Goal: Transaction & Acquisition: Book appointment/travel/reservation

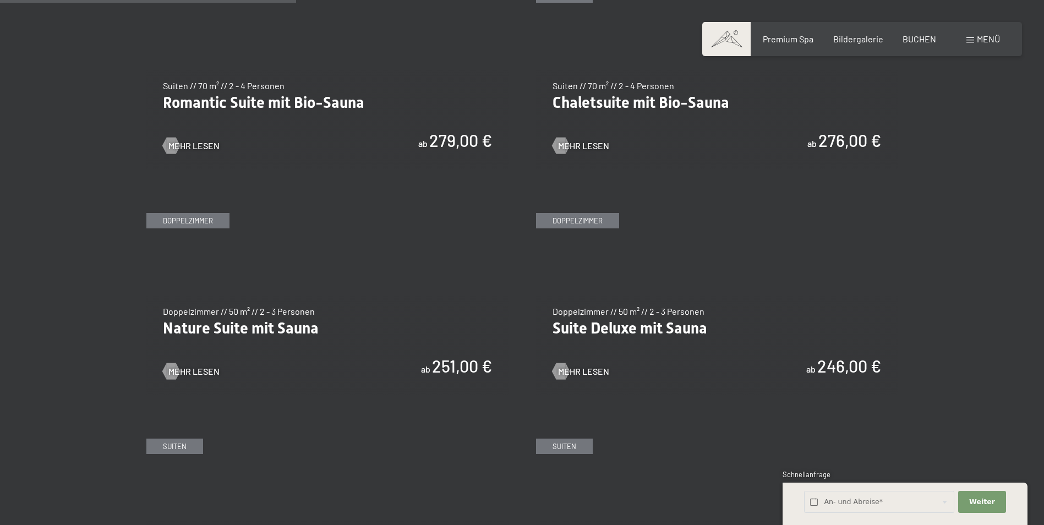
scroll to position [991, 0]
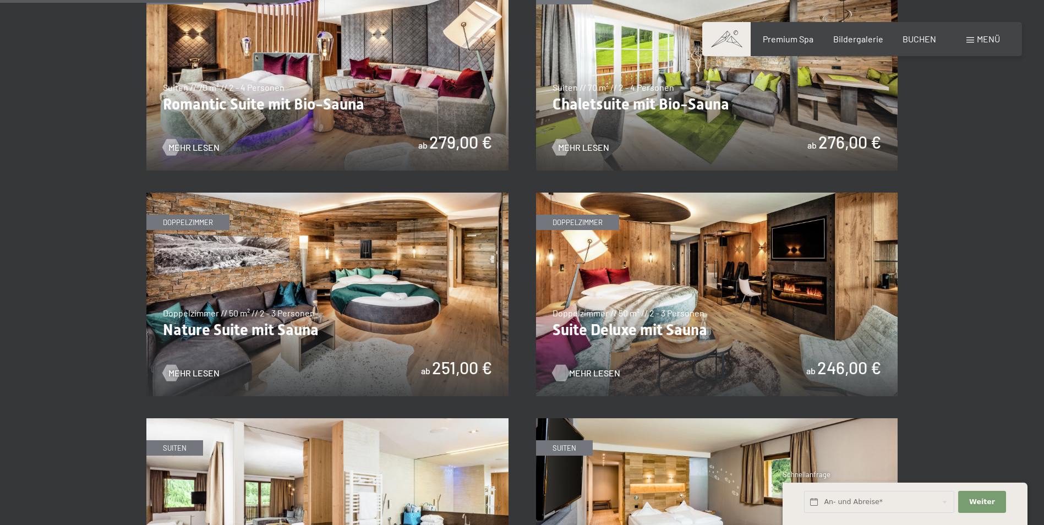
click at [582, 368] on span "Mehr Lesen" at bounding box center [594, 373] width 51 height 12
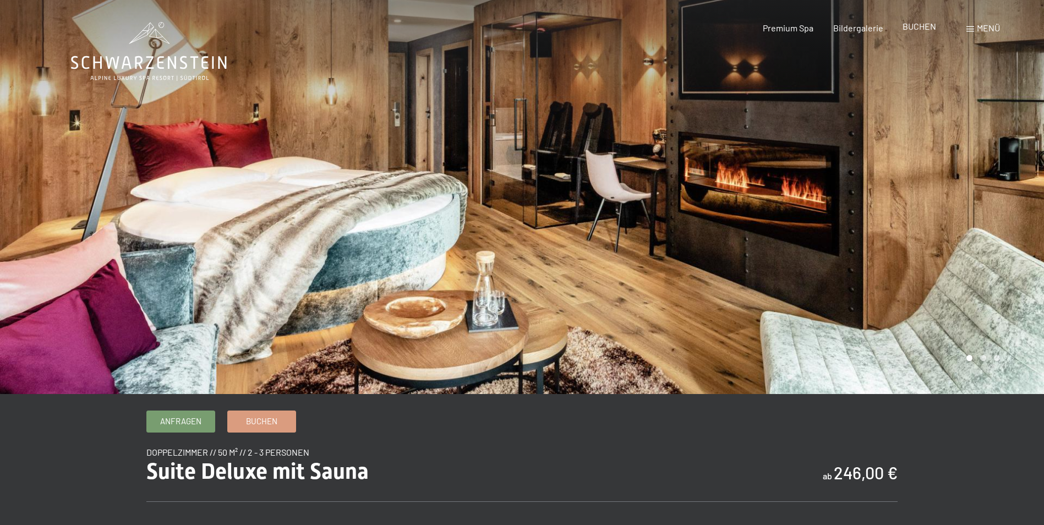
click at [919, 25] on span "BUCHEN" at bounding box center [919, 26] width 34 height 10
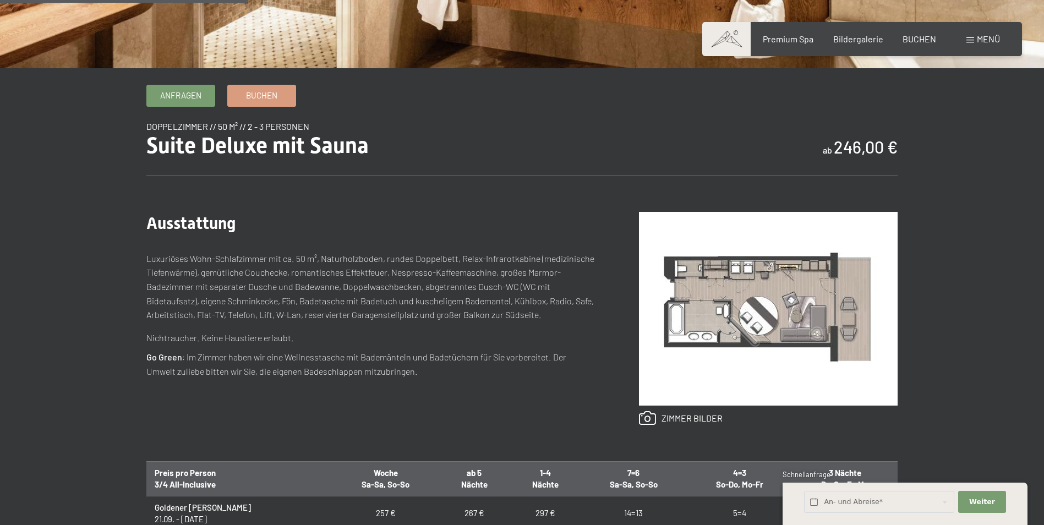
scroll to position [330, 0]
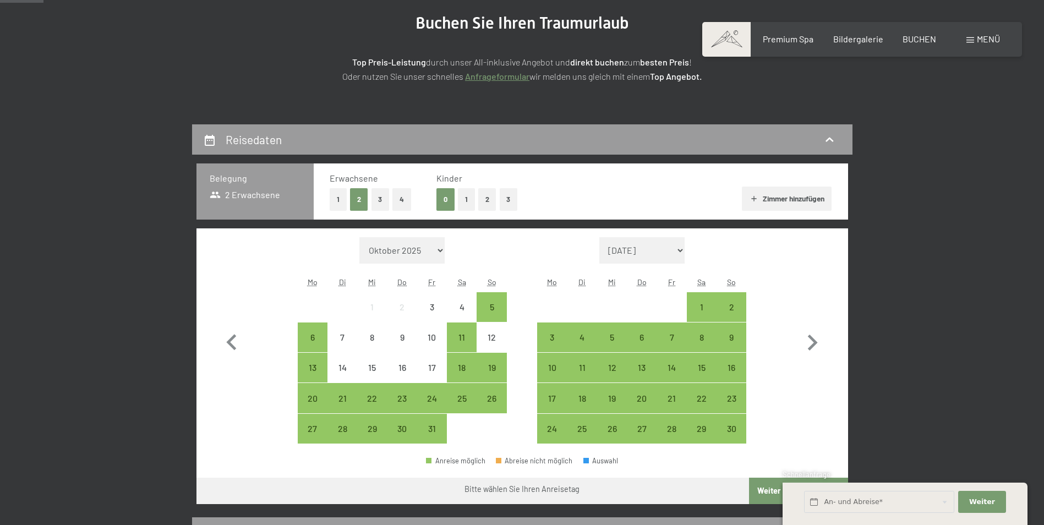
scroll to position [165, 0]
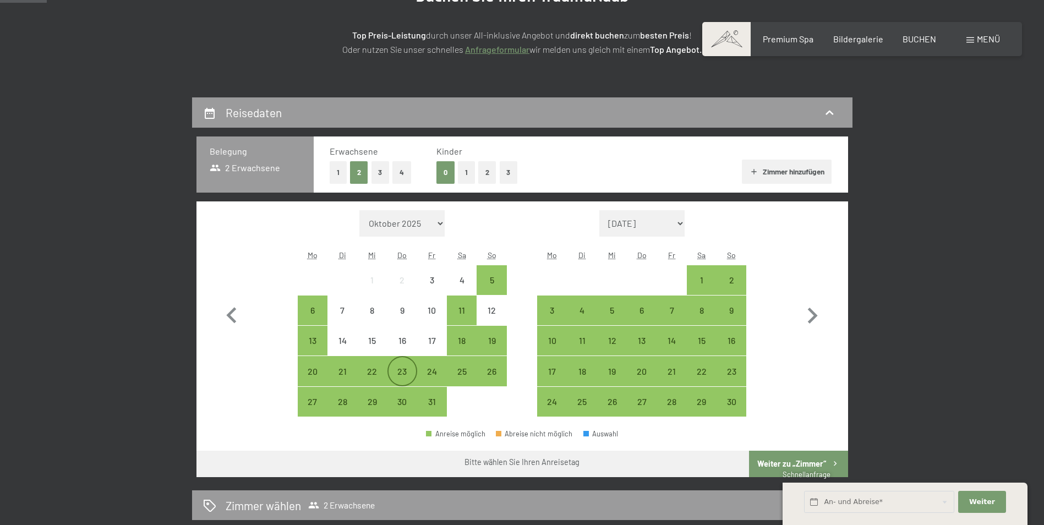
click at [399, 373] on div "23" at bounding box center [403, 381] width 28 height 28
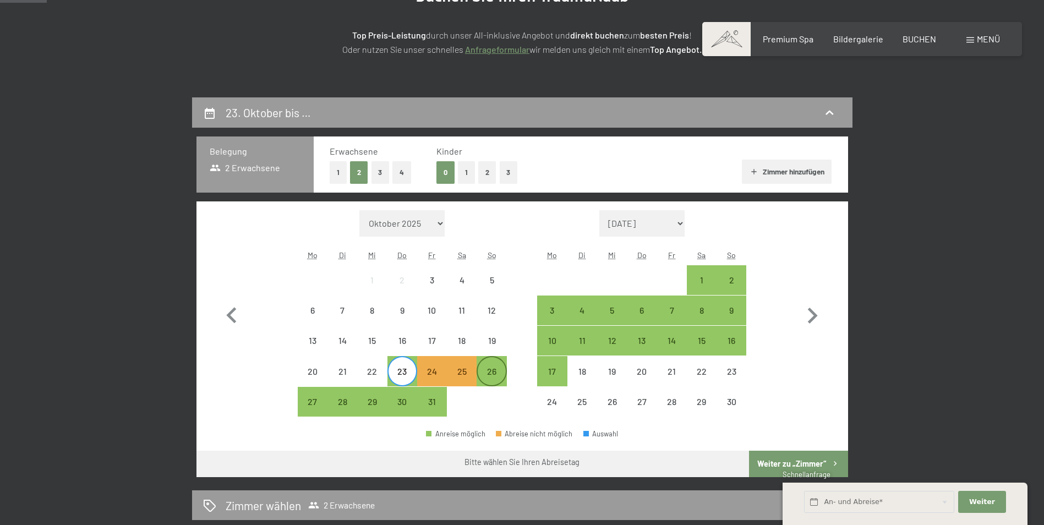
click at [493, 372] on div "26" at bounding box center [492, 381] width 28 height 28
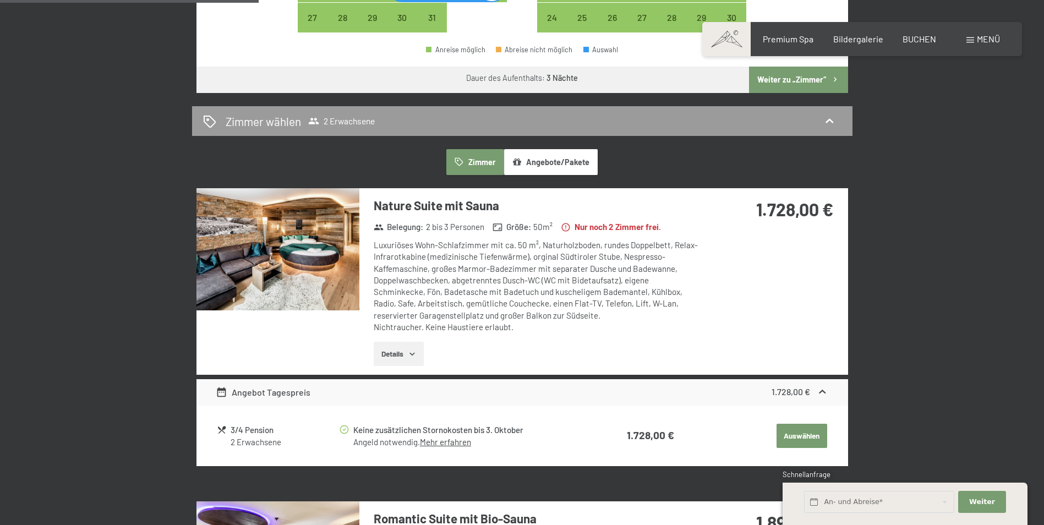
scroll to position [550, 0]
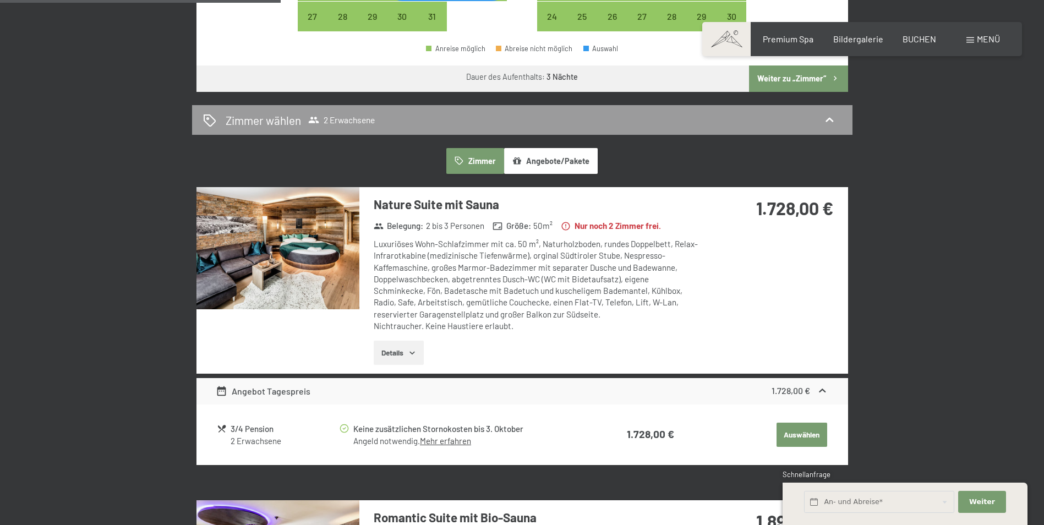
click at [557, 154] on button "Angebote/Pakete" at bounding box center [551, 160] width 94 height 25
